Goal: Book appointment/travel/reservation

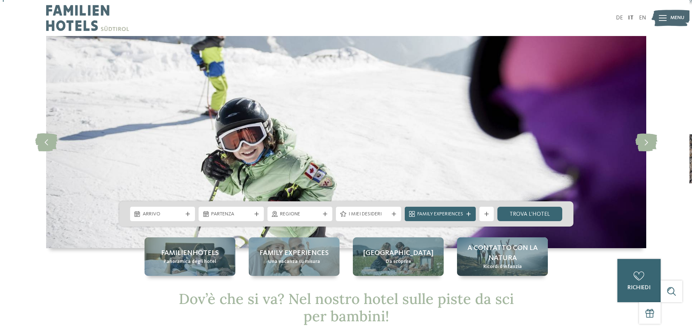
scroll to position [36, 0]
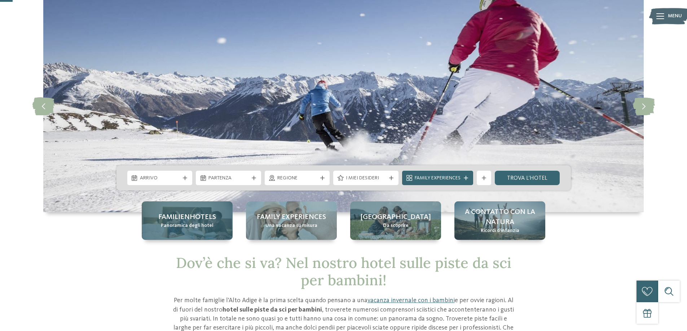
click at [173, 221] on span "Familienhotels" at bounding box center [187, 217] width 58 height 10
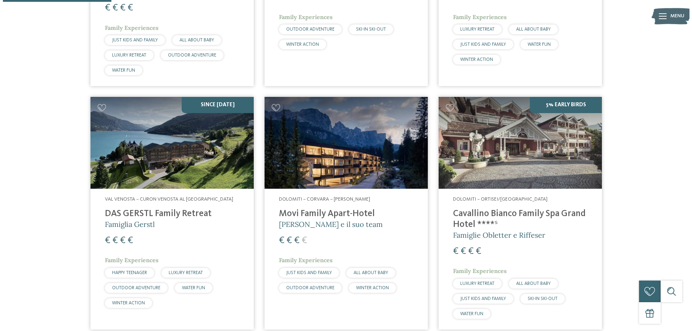
scroll to position [397, 0]
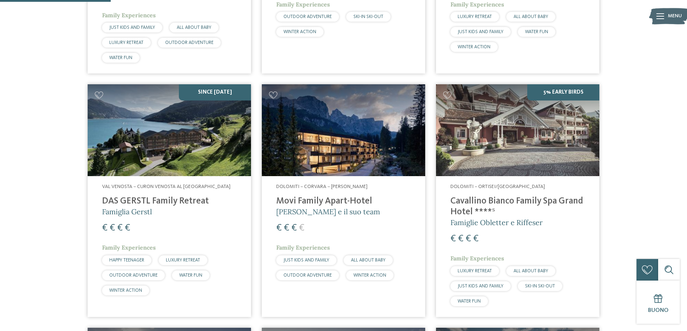
click at [322, 149] on img at bounding box center [343, 130] width 163 height 92
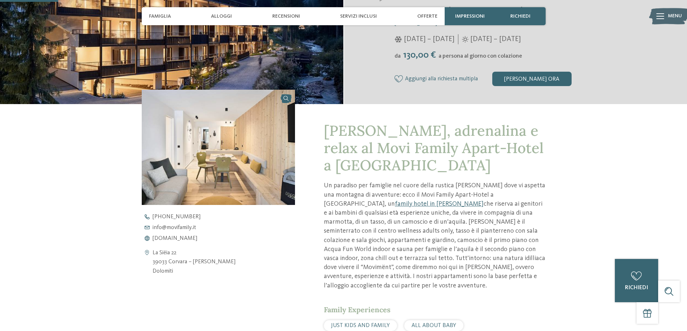
scroll to position [180, 0]
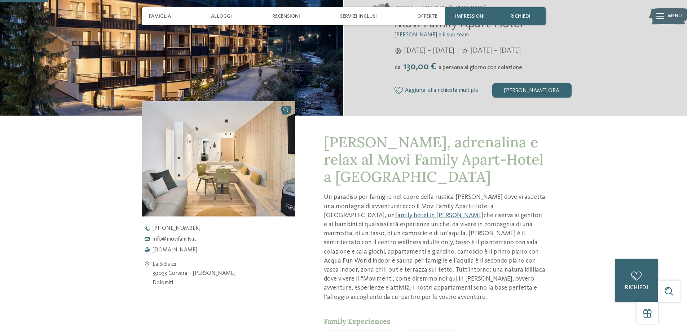
click at [245, 166] on img at bounding box center [219, 158] width 154 height 115
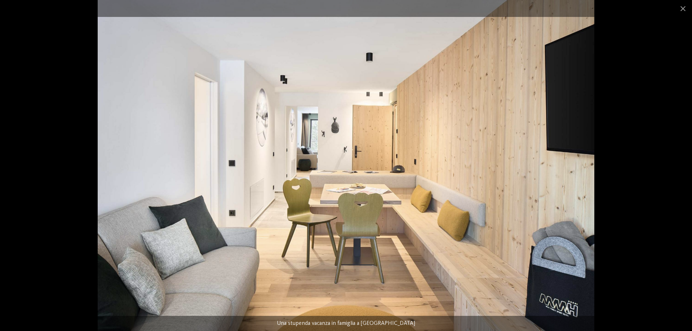
click at [35, 123] on div at bounding box center [346, 165] width 692 height 331
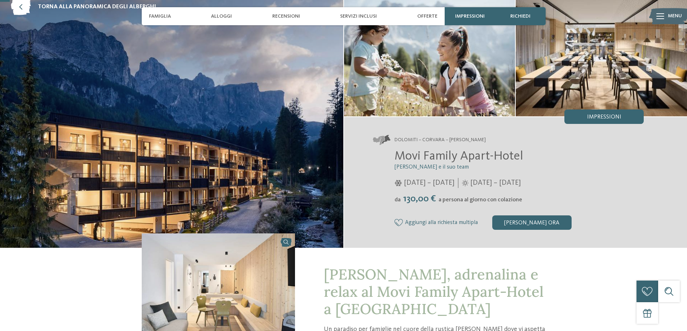
scroll to position [36, 0]
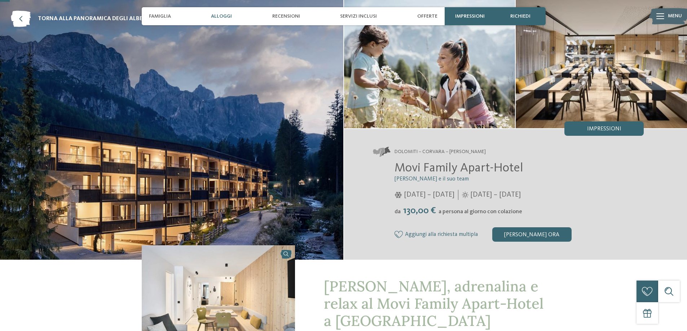
click at [218, 16] on span "Alloggi" at bounding box center [221, 16] width 21 height 6
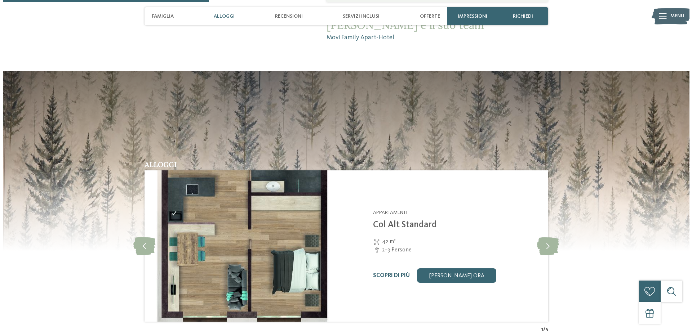
scroll to position [767, 0]
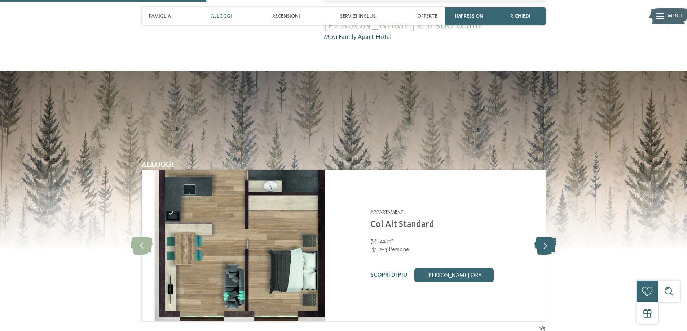
click at [546, 237] on icon at bounding box center [545, 246] width 22 height 18
